Goal: Information Seeking & Learning: Learn about a topic

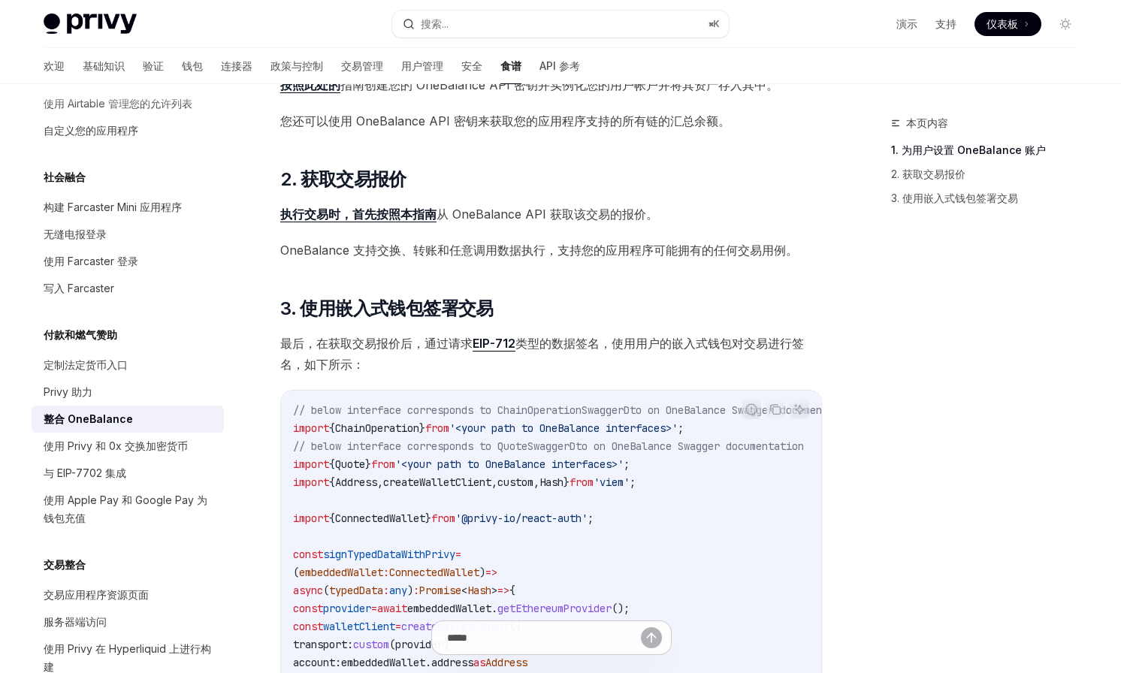
scroll to position [405, 0]
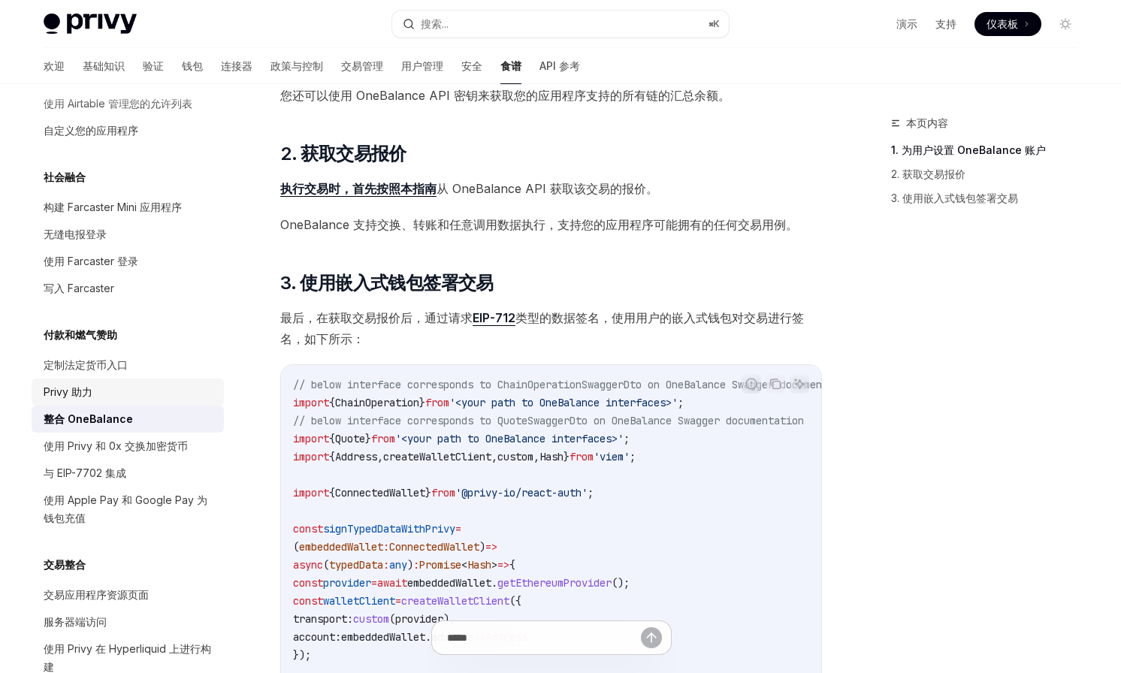
click at [119, 390] on div "Privy 助力" at bounding box center [129, 392] width 171 height 18
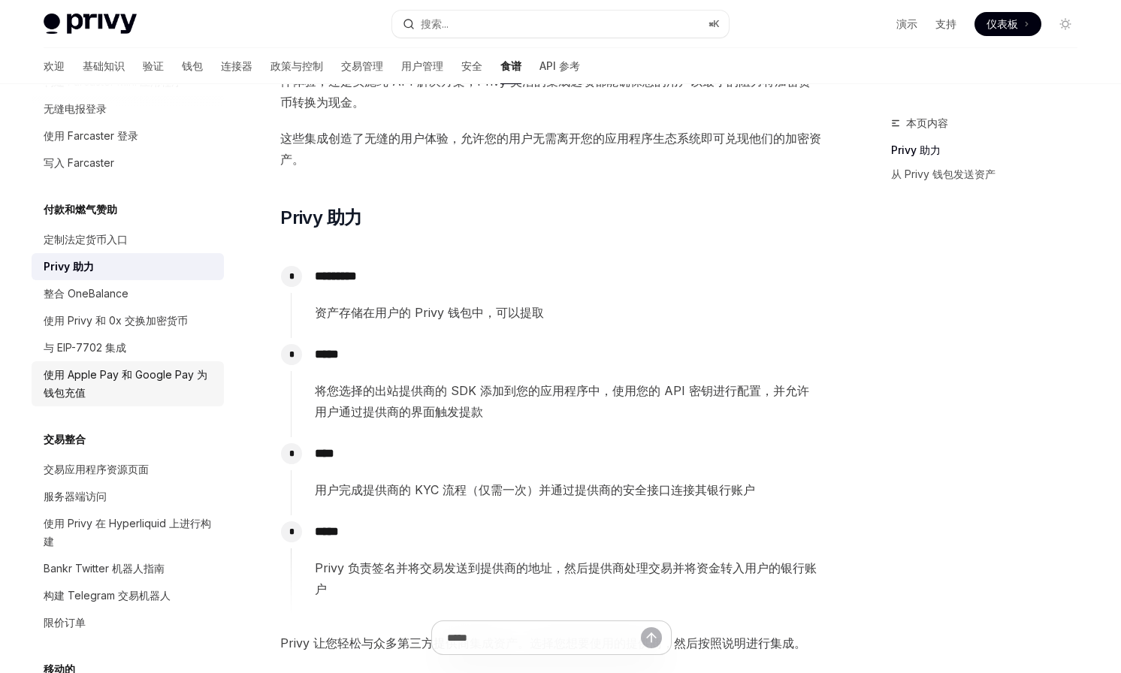
scroll to position [1052, 0]
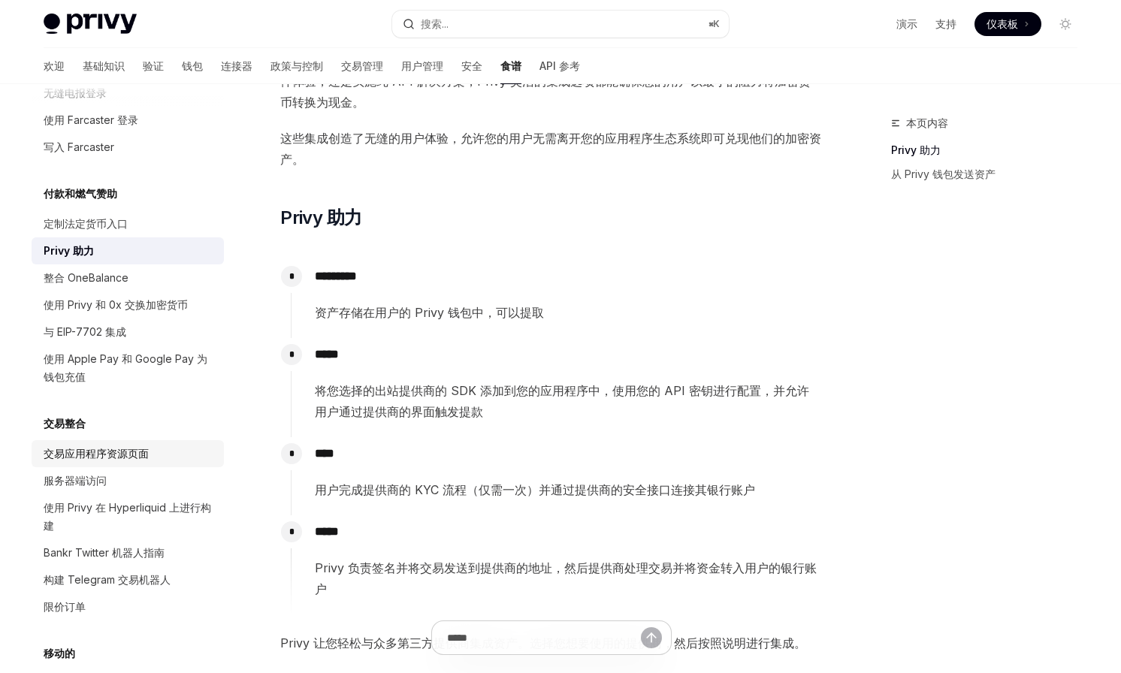
click at [129, 440] on link "交易应用程序资源页面" at bounding box center [128, 453] width 192 height 27
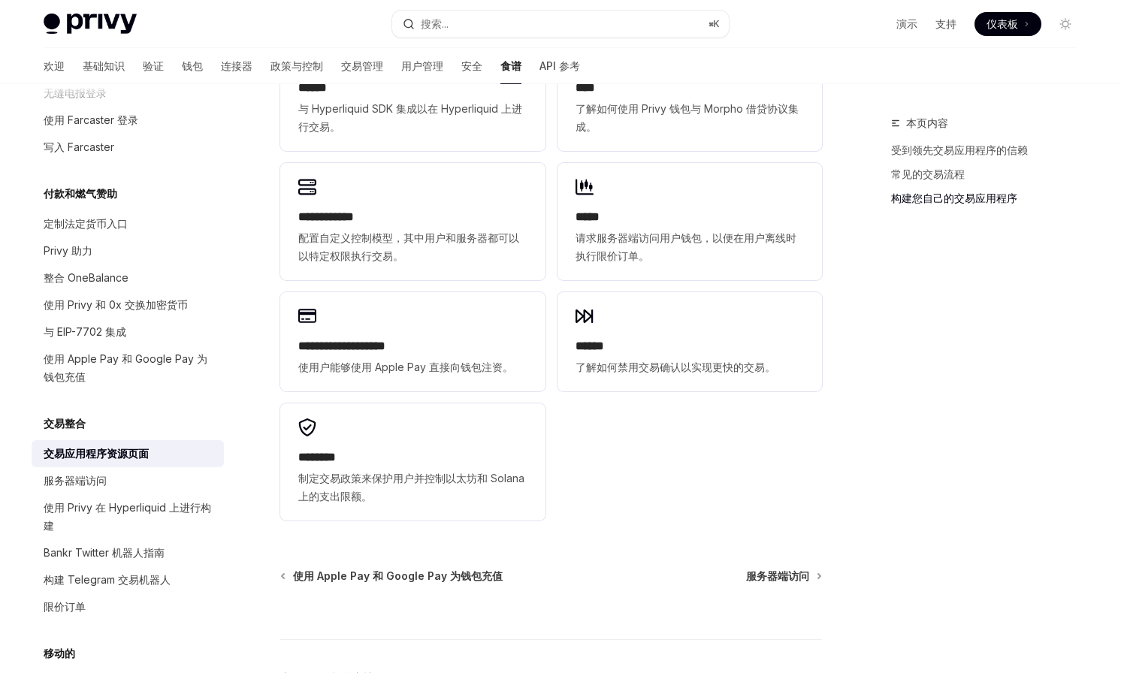
scroll to position [910, 0]
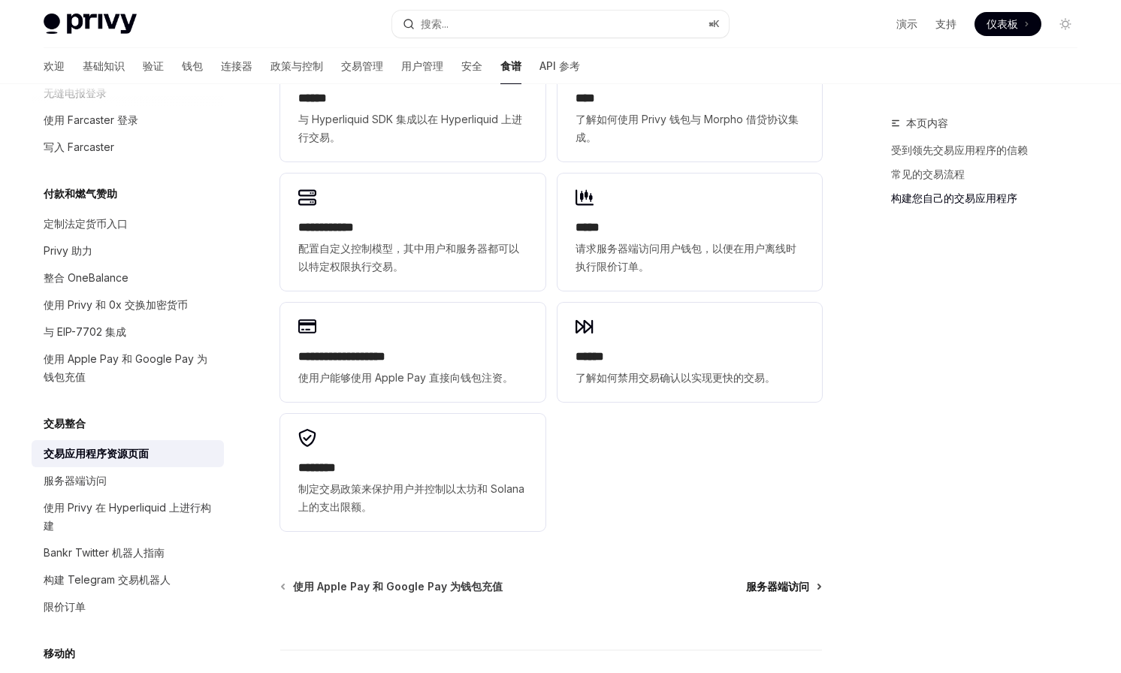
click at [788, 589] on font "服务器端访问" at bounding box center [777, 586] width 63 height 13
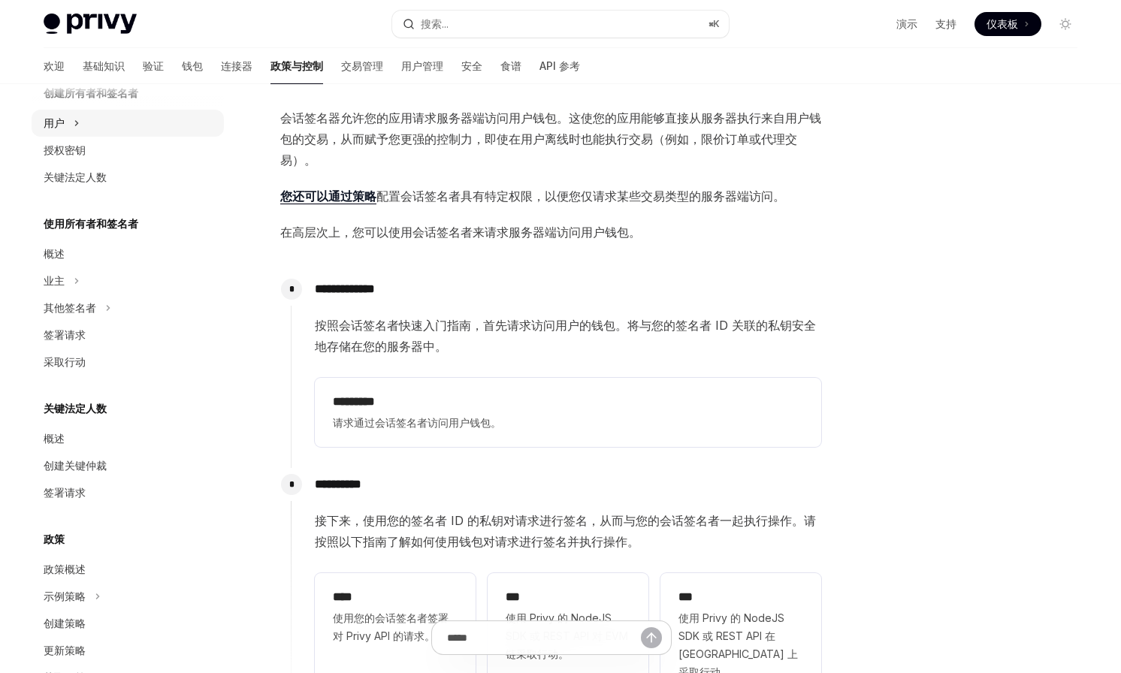
scroll to position [434, 0]
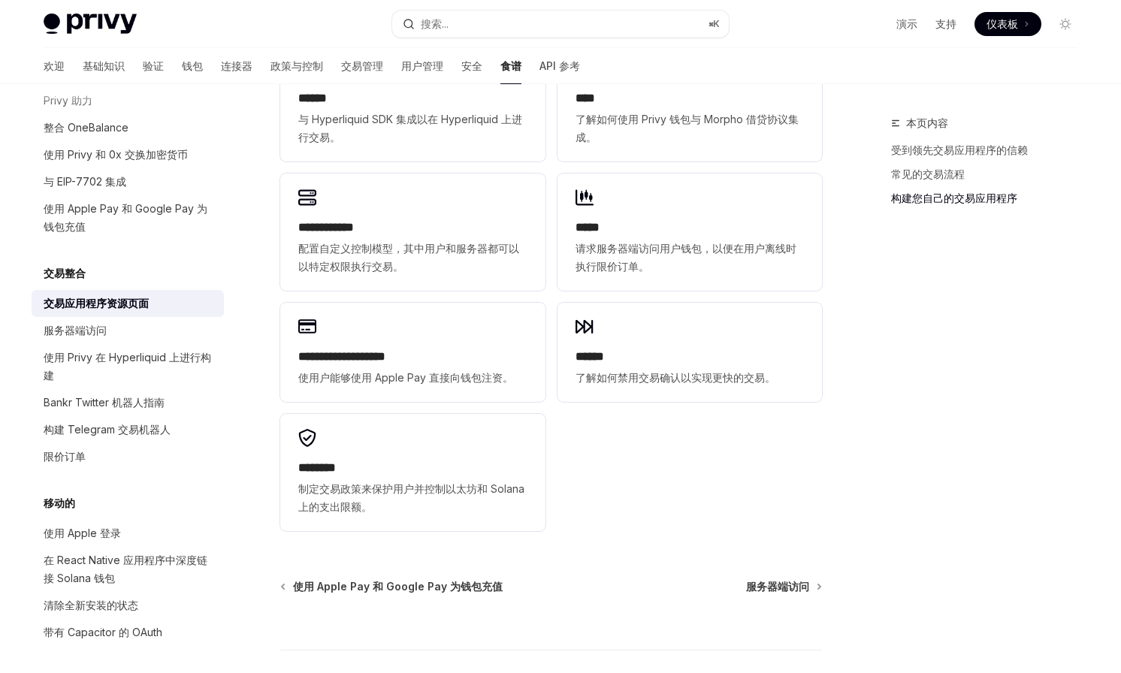
scroll to position [1203, 0]
click at [149, 362] on font "使用 Privy 在 Hyperliquid 上进行构建" at bounding box center [128, 365] width 168 height 31
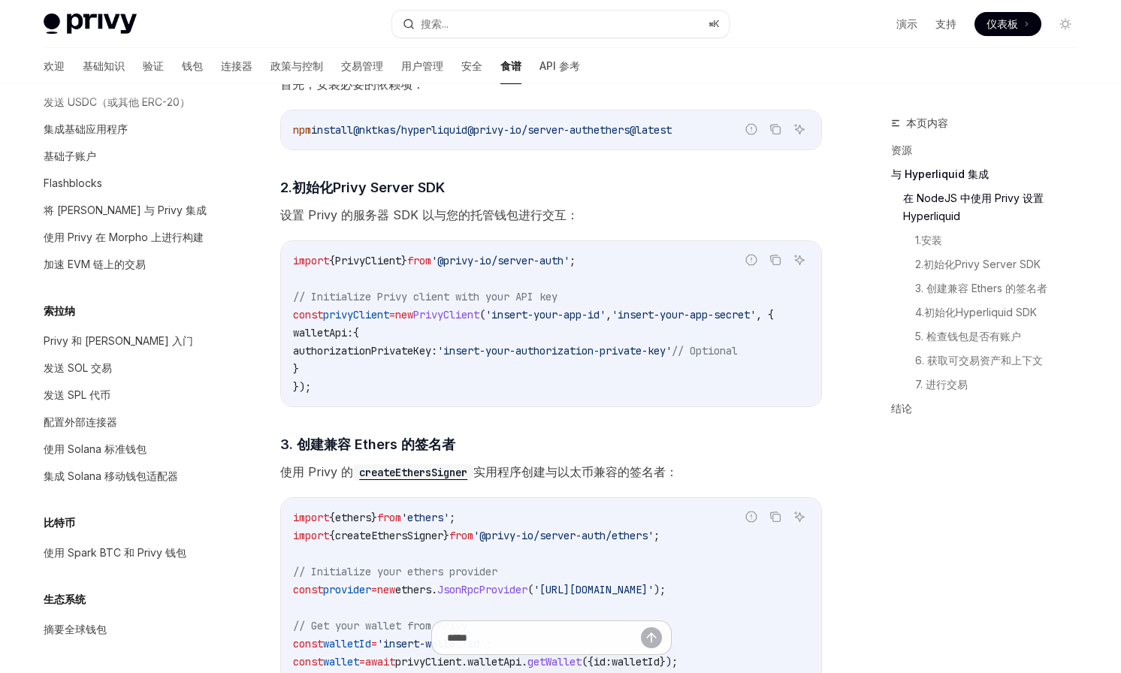
scroll to position [690, 0]
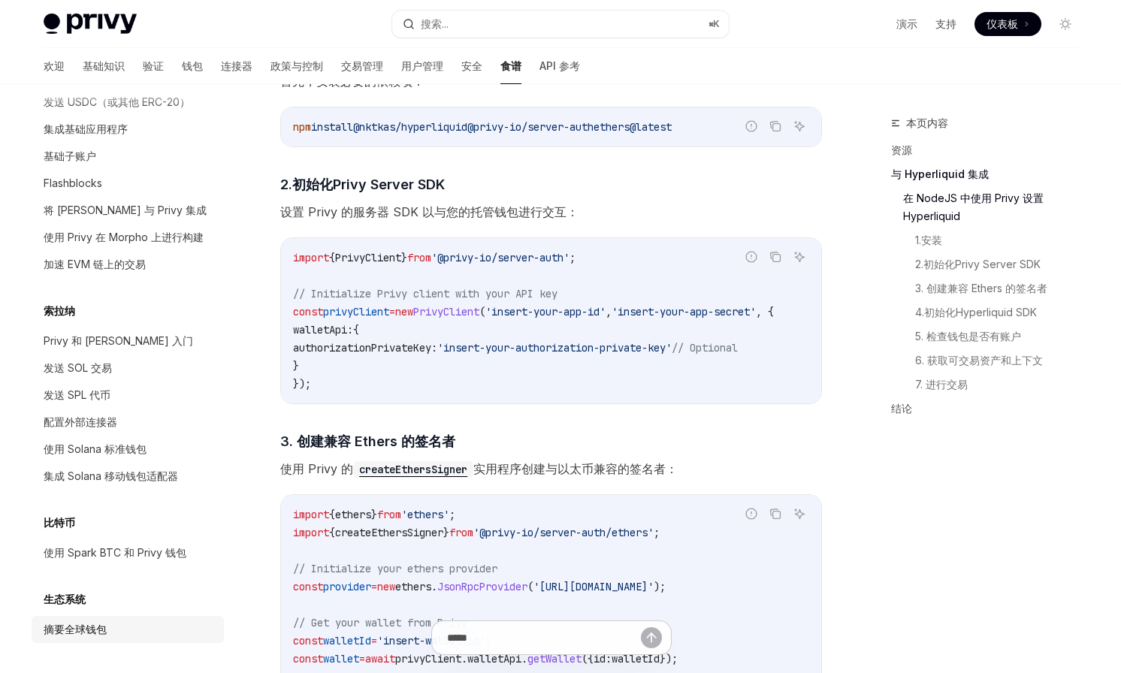
click at [86, 617] on link "摘要全球钱包" at bounding box center [128, 629] width 192 height 27
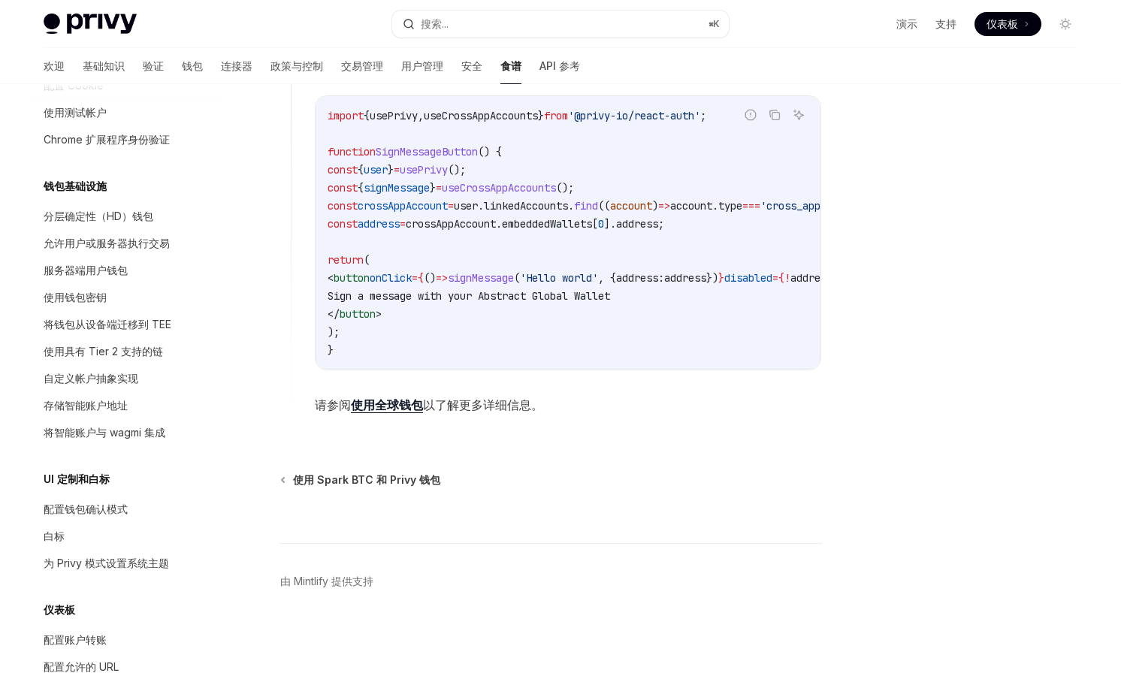
scroll to position [292, 0]
click at [137, 351] on font "使用具有 Tier 2 支持的链" at bounding box center [104, 352] width 120 height 13
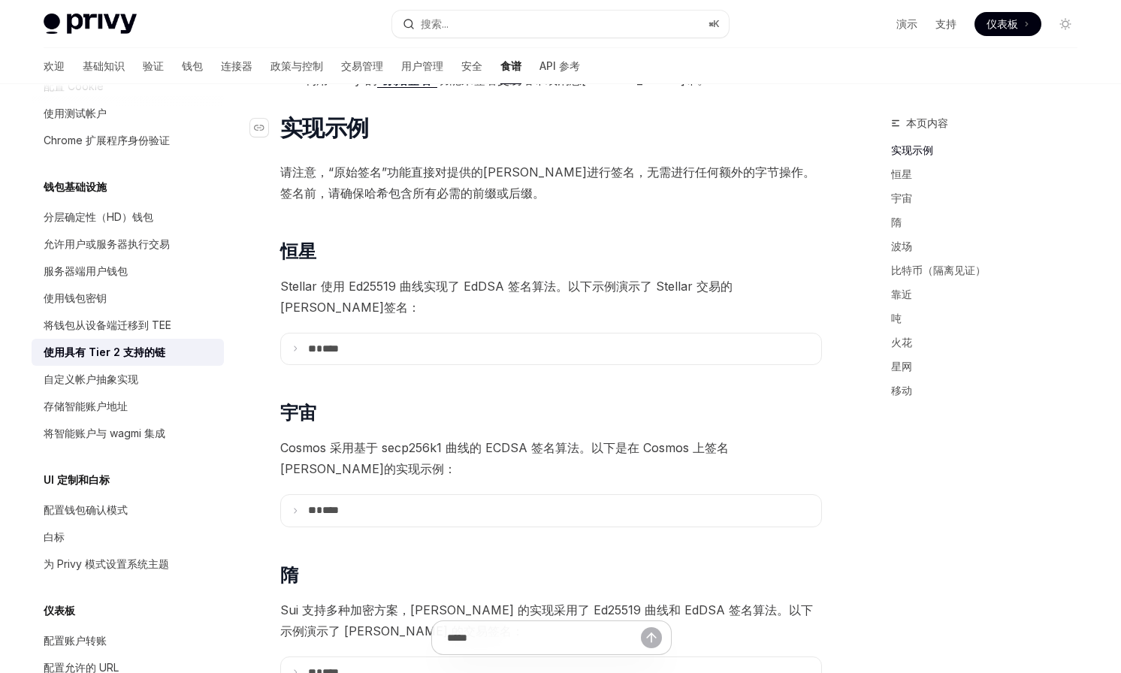
scroll to position [272, 0]
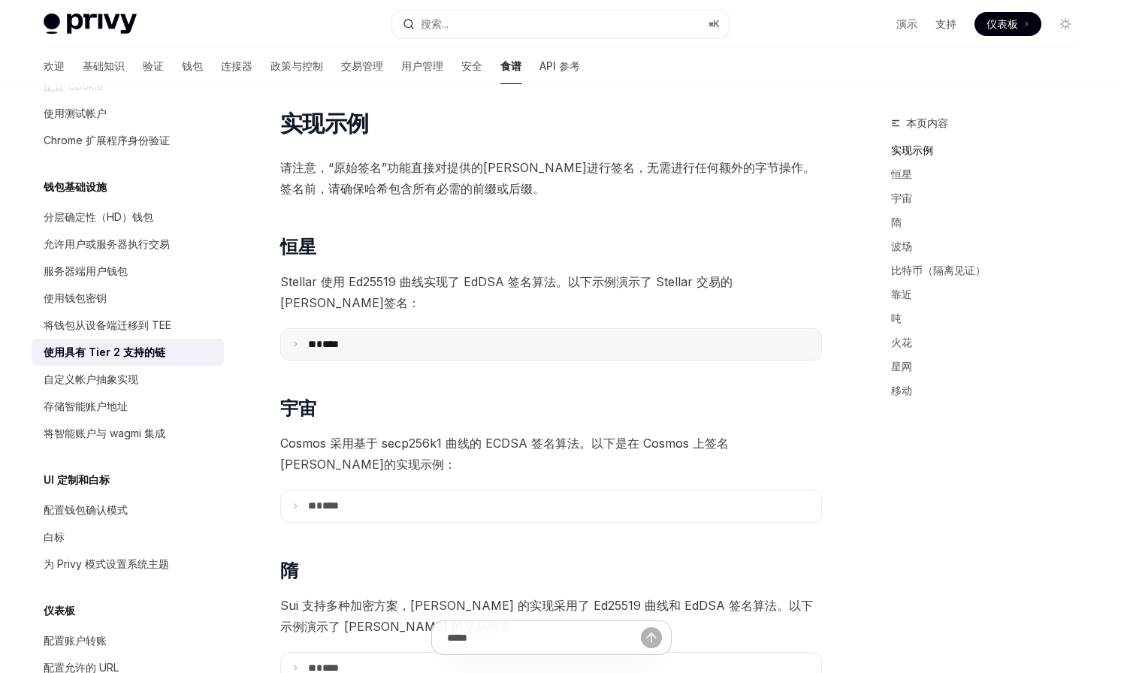
click at [339, 339] on font "****" at bounding box center [330, 344] width 17 height 11
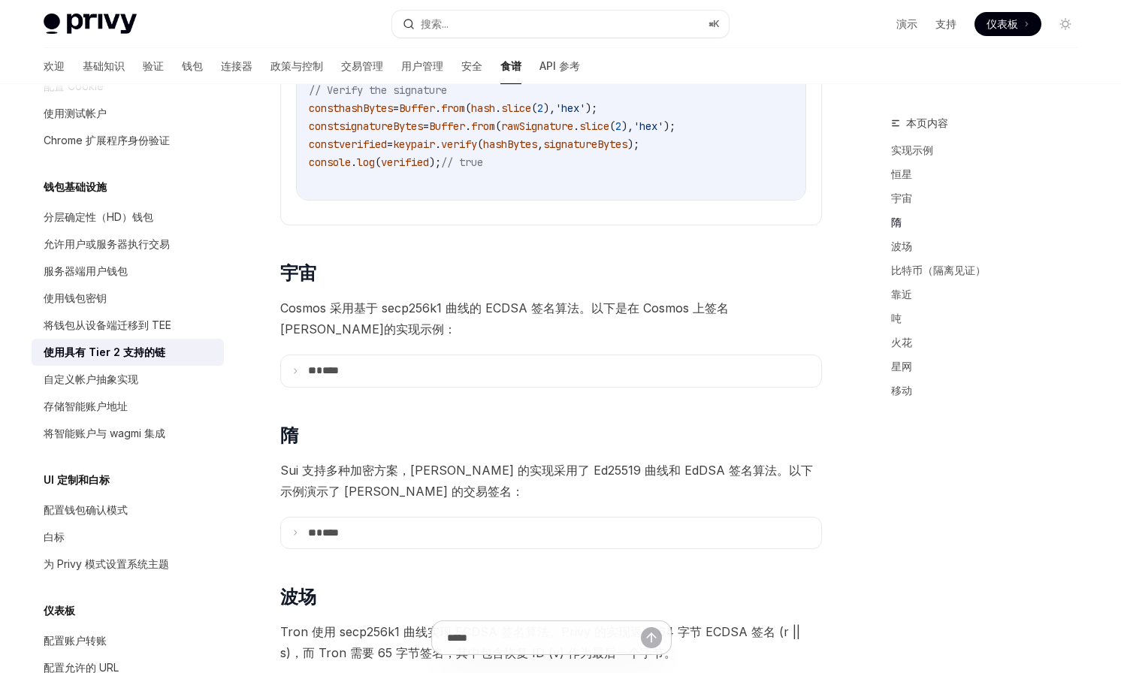
scroll to position [795, 0]
click at [327, 363] on summary "** ****" at bounding box center [551, 371] width 540 height 32
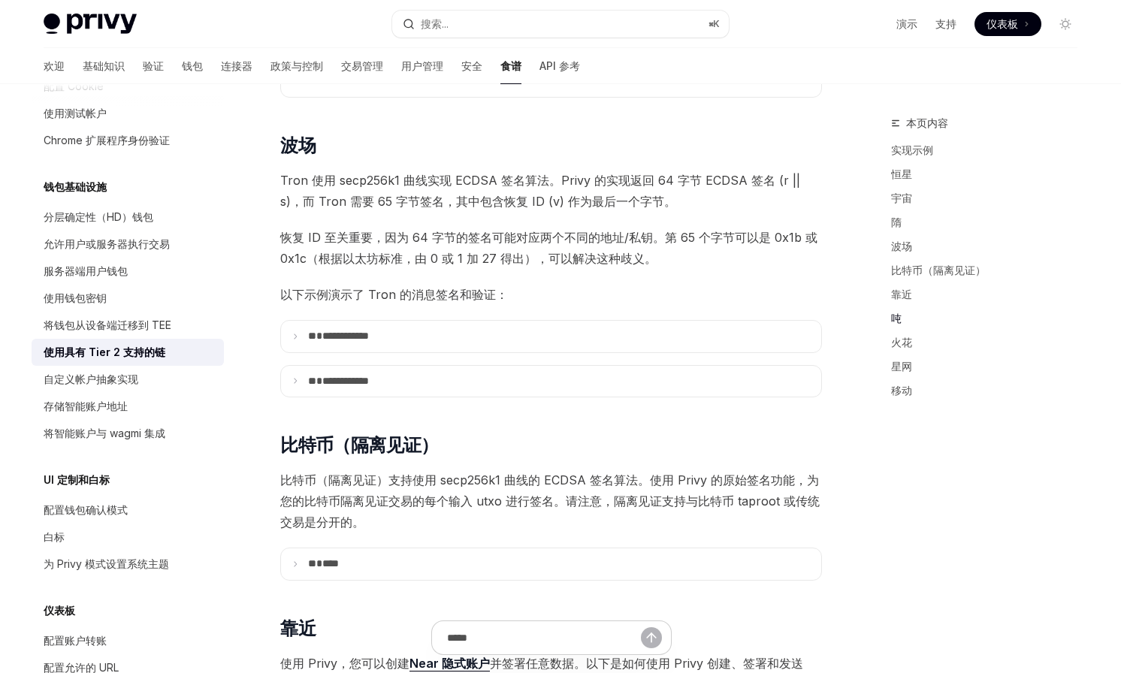
scroll to position [1706, 0]
click at [458, 349] on div "本指南涵盖与支持 Tier 2 的链的集成。如需查看受支持链的完整列表，请参阅 链概述 。 要将 Privy 与具有 Tier 2 支持的链（例如 Sui、T…" at bounding box center [551, 527] width 542 height 4035
click at [458, 320] on summary "**********" at bounding box center [551, 336] width 540 height 32
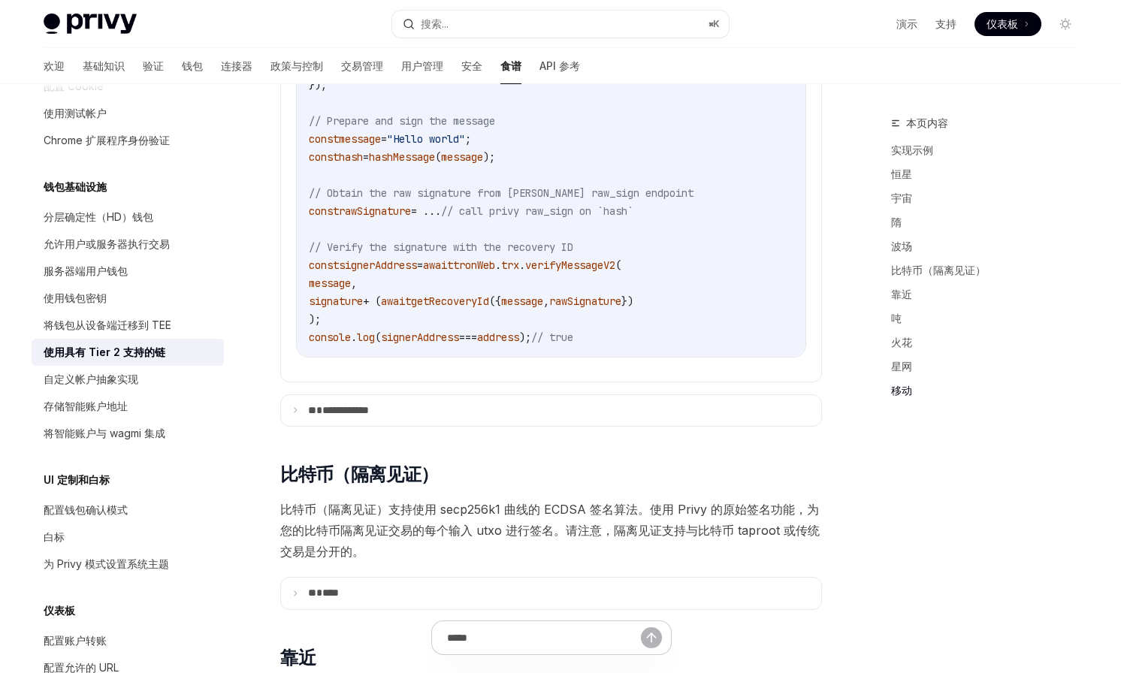
scroll to position [2407, 0]
click at [404, 419] on summary "**********" at bounding box center [551, 410] width 540 height 32
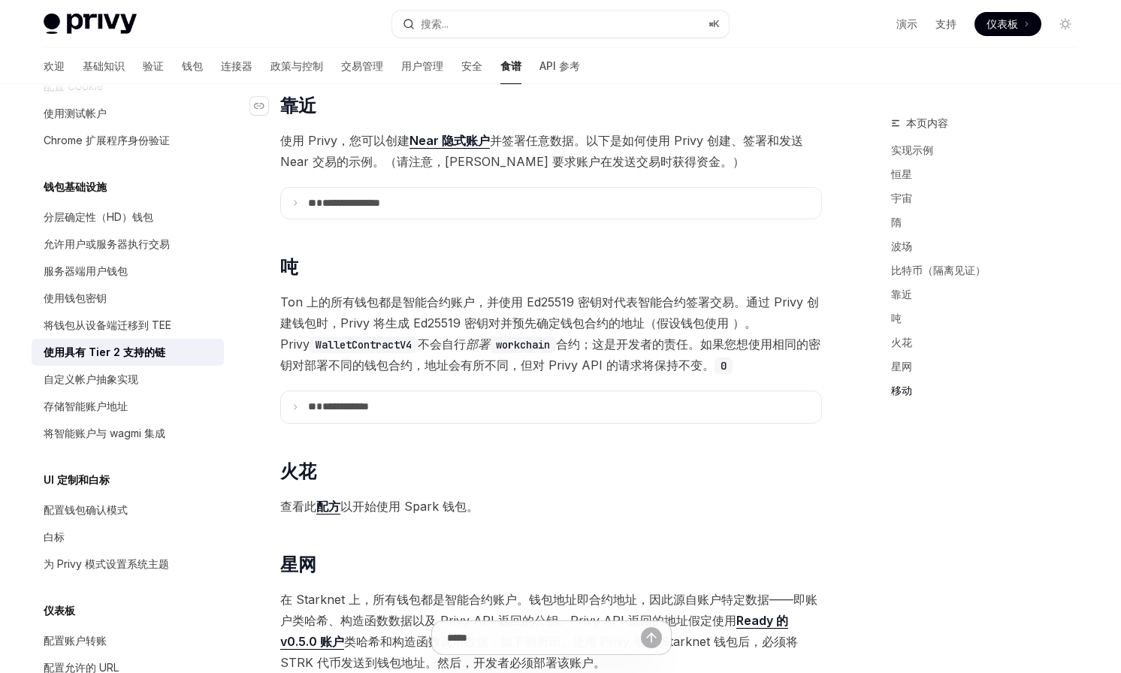
scroll to position [3485, 0]
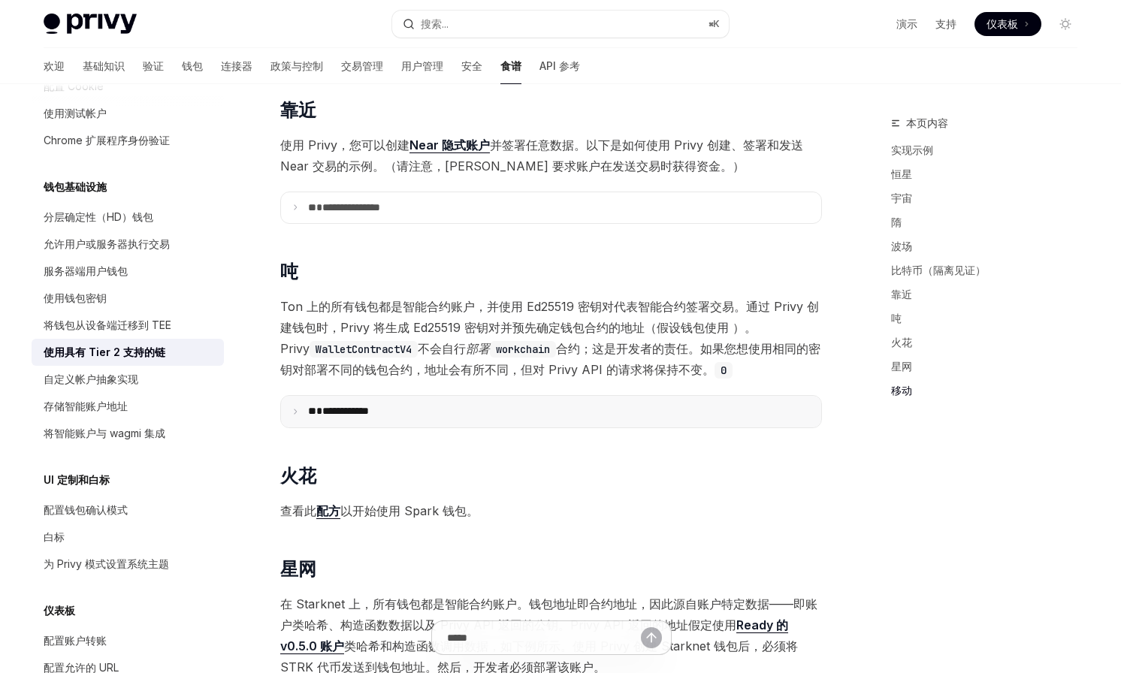
click at [369, 413] on font "**********" at bounding box center [345, 411] width 47 height 11
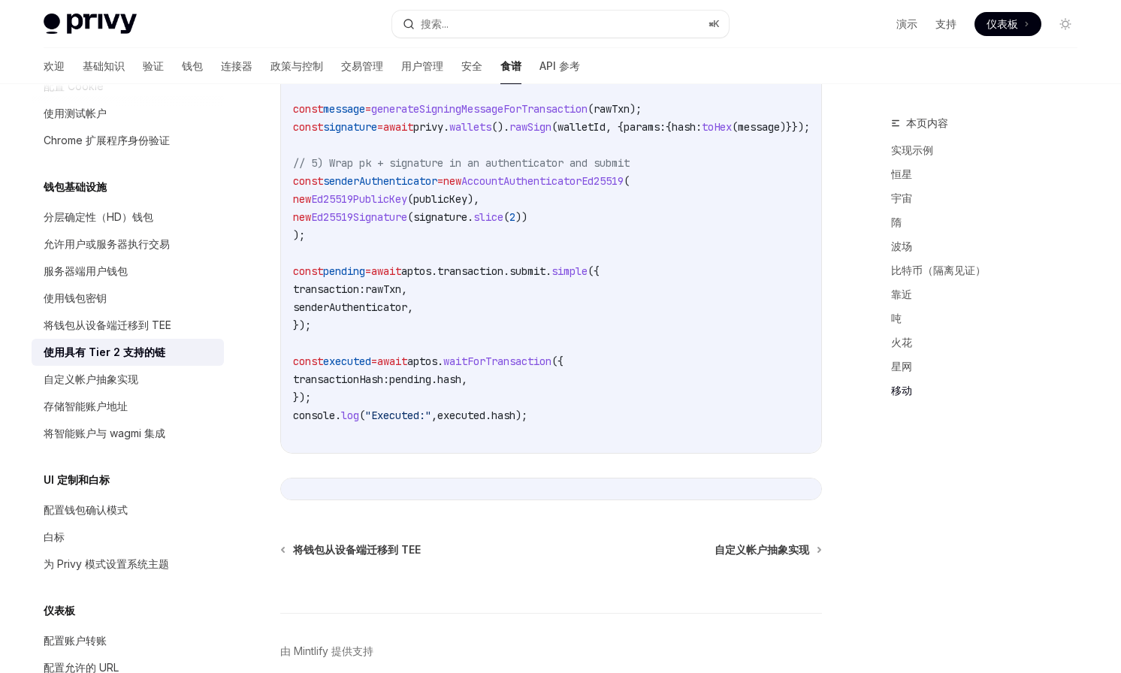
scroll to position [5826, 0]
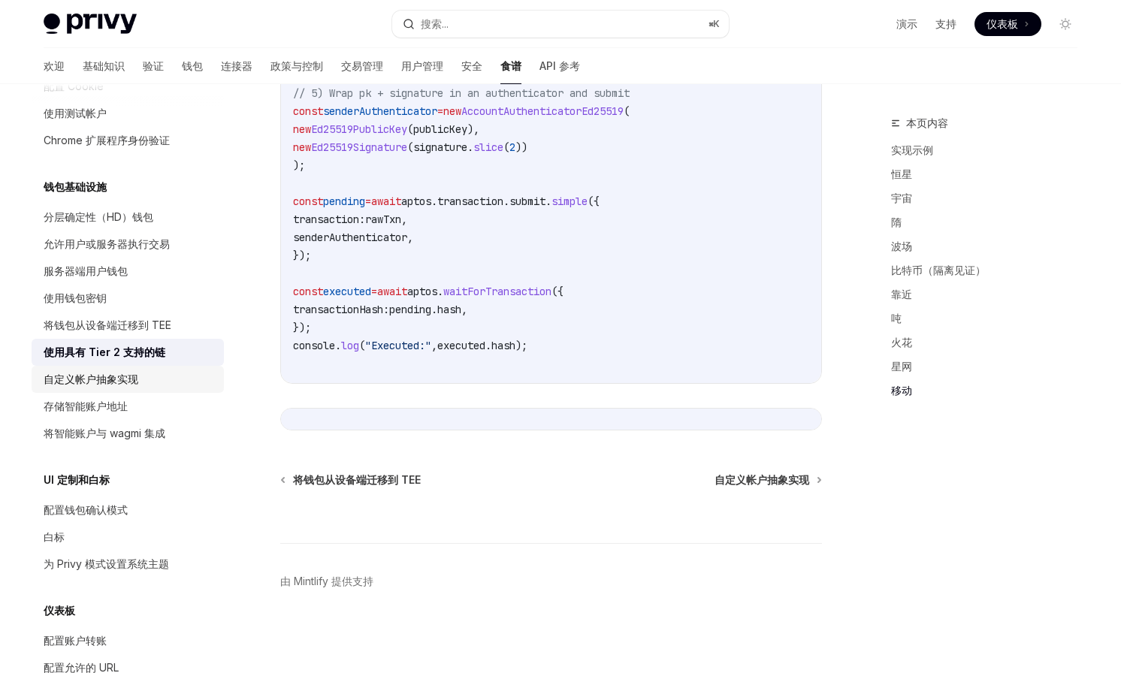
click at [141, 374] on div "自定义帐户抽象实现" at bounding box center [129, 380] width 171 height 18
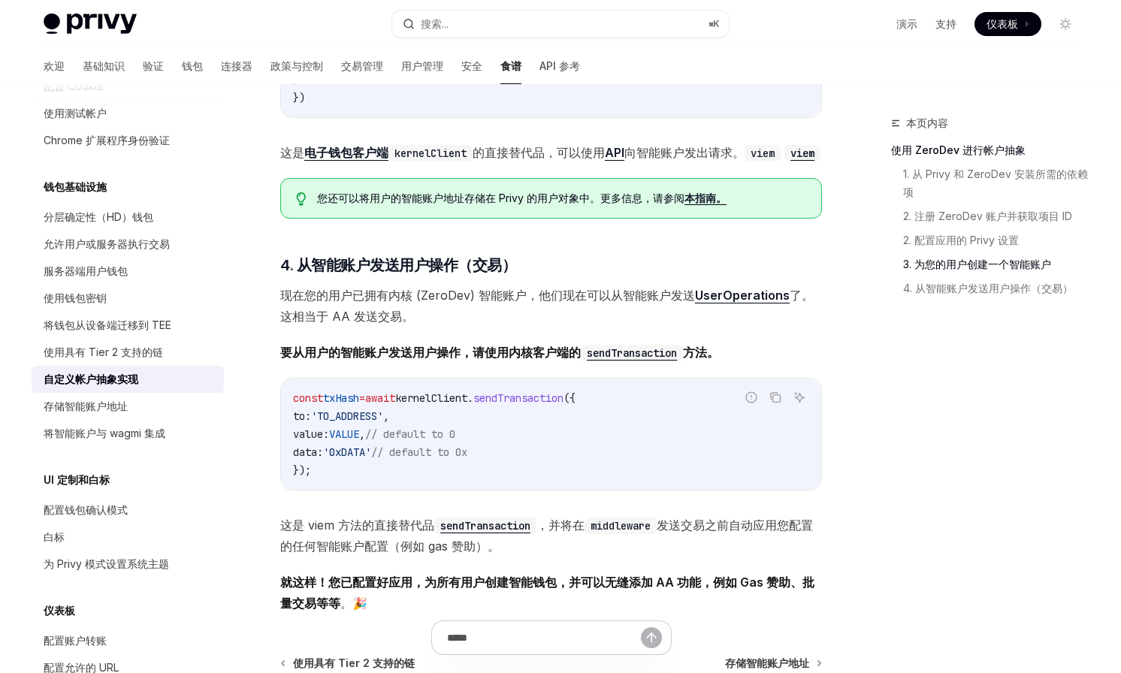
scroll to position [2670, 0]
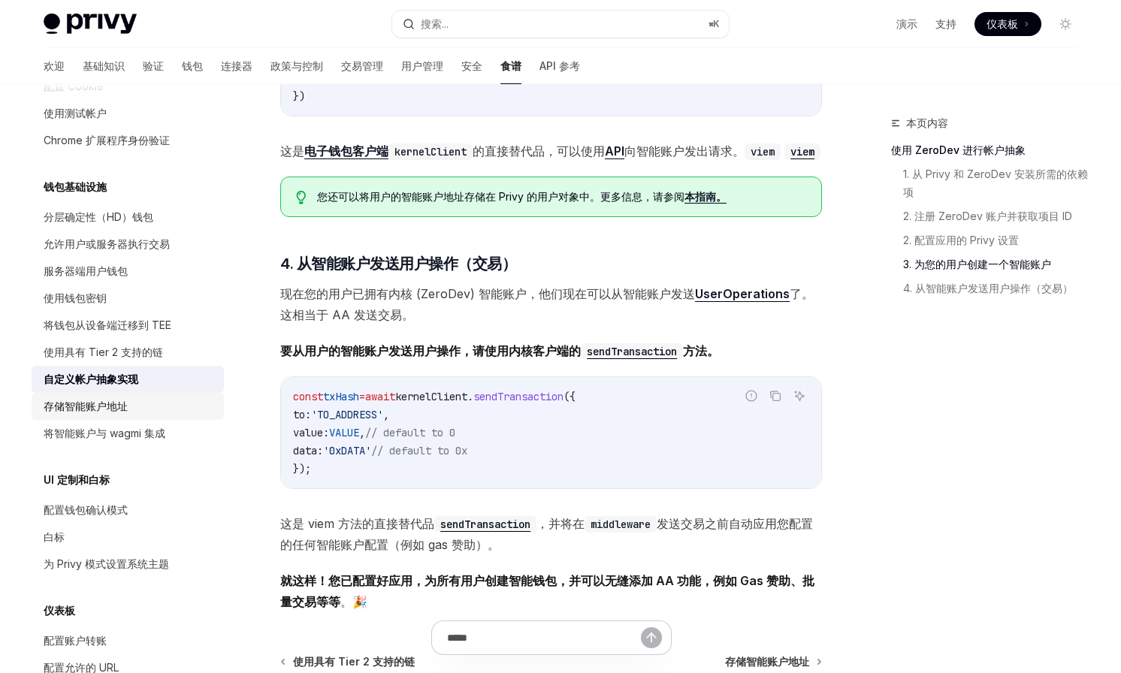
click at [90, 404] on font "存储智能账户地址" at bounding box center [86, 406] width 84 height 13
type textarea "*"
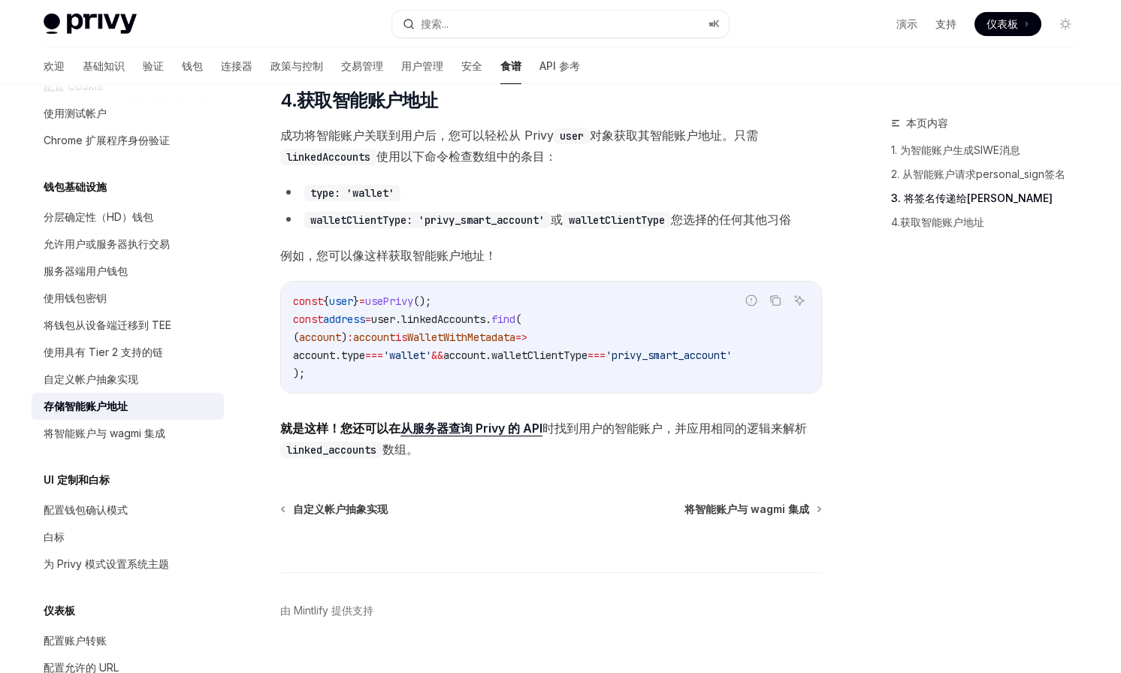
scroll to position [1976, 0]
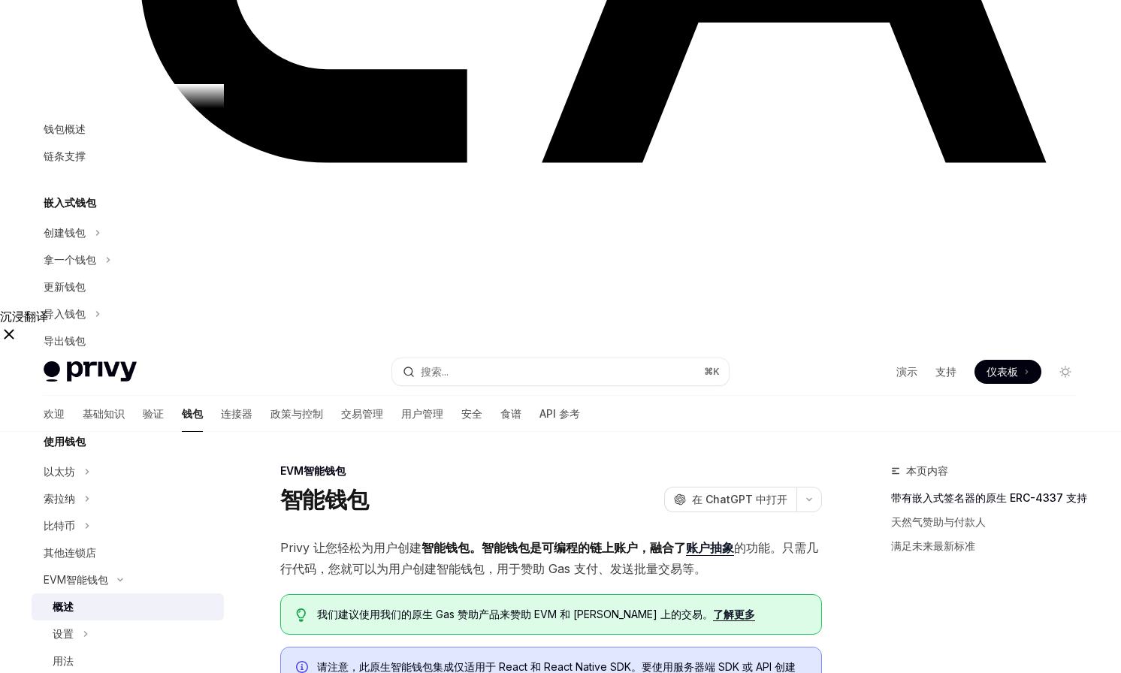
scroll to position [970, 0]
